Goal: Register for event/course

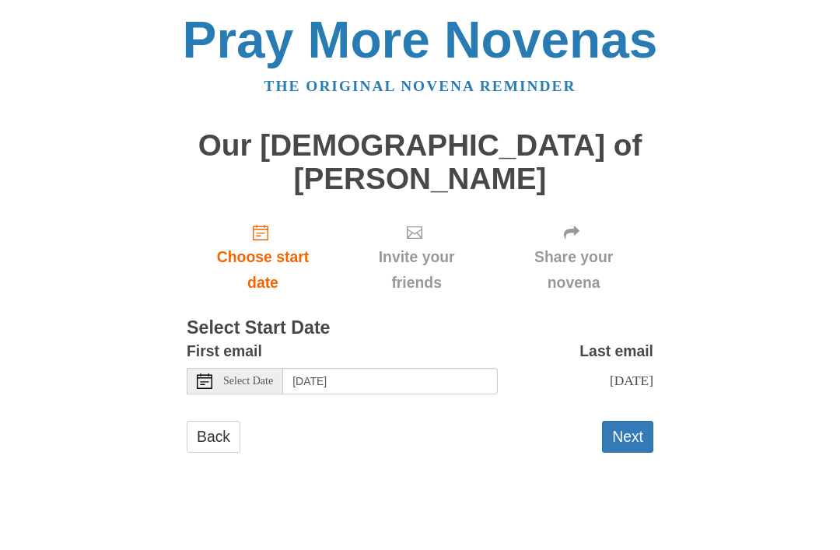
click at [638, 421] on button "Next" at bounding box center [627, 437] width 51 height 32
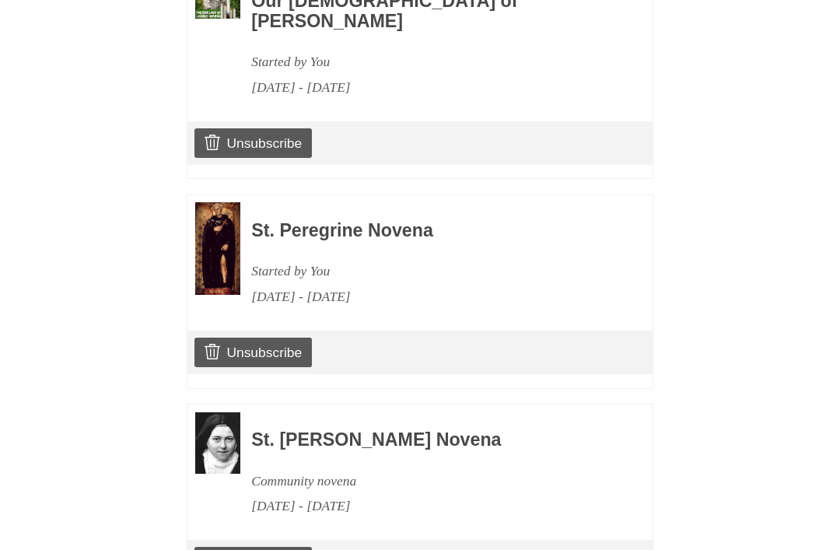
scroll to position [834, 0]
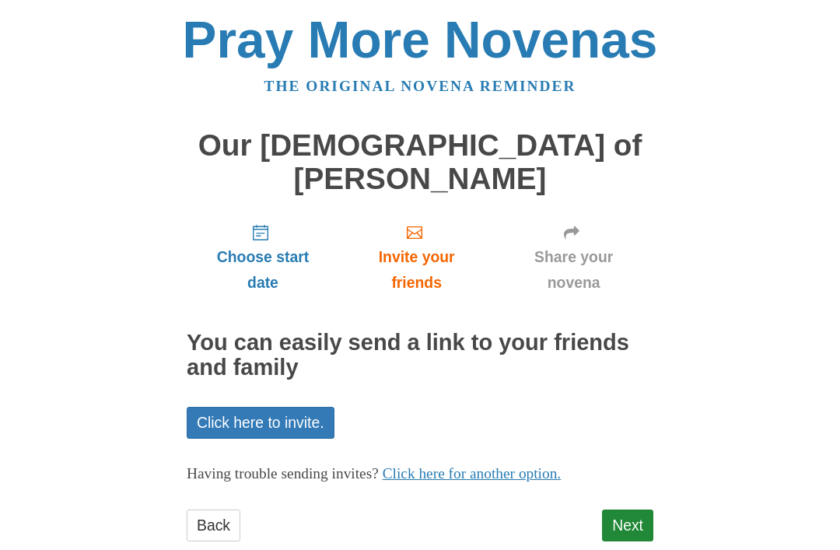
click at [628, 510] on link "Next" at bounding box center [627, 526] width 51 height 32
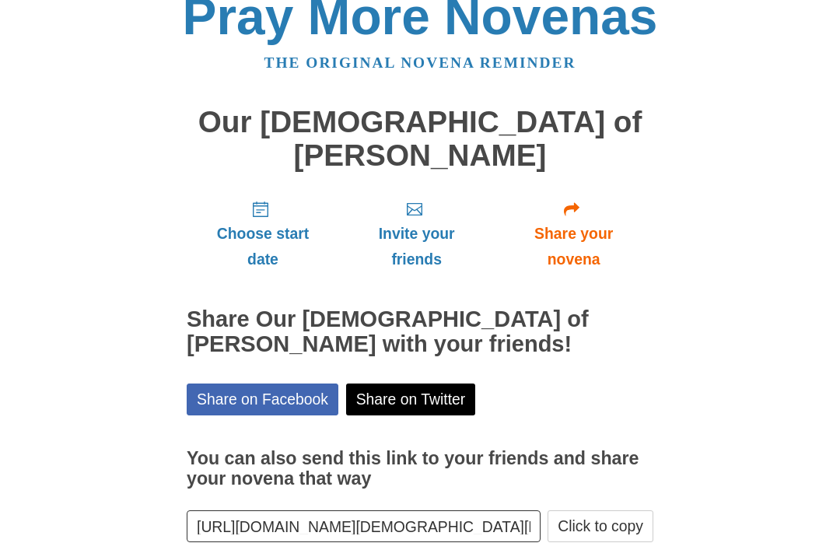
scroll to position [19, 0]
